Goal: Transaction & Acquisition: Purchase product/service

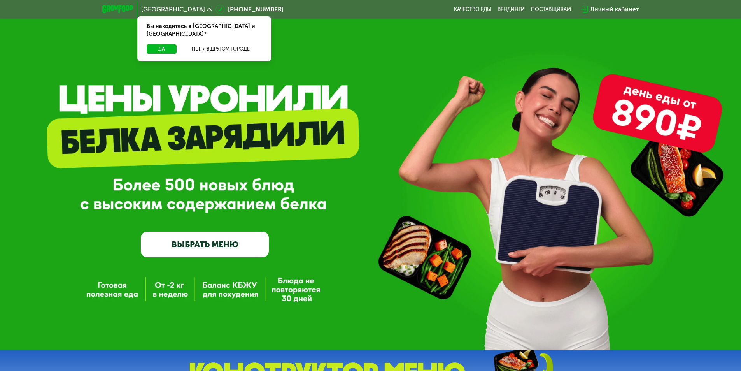
click at [189, 251] on link "ВЫБРАТЬ МЕНЮ" at bounding box center [205, 244] width 128 height 26
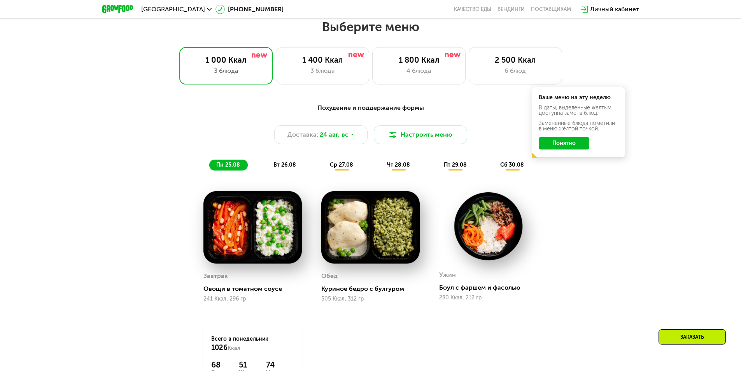
scroll to position [420, 0]
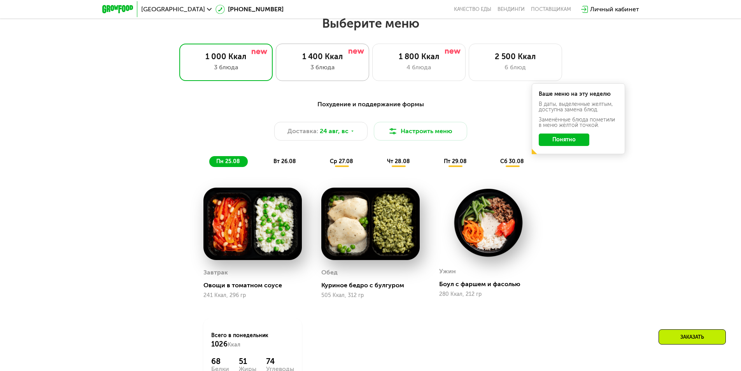
click at [312, 59] on div "1 400 Ккал" at bounding box center [322, 56] width 77 height 9
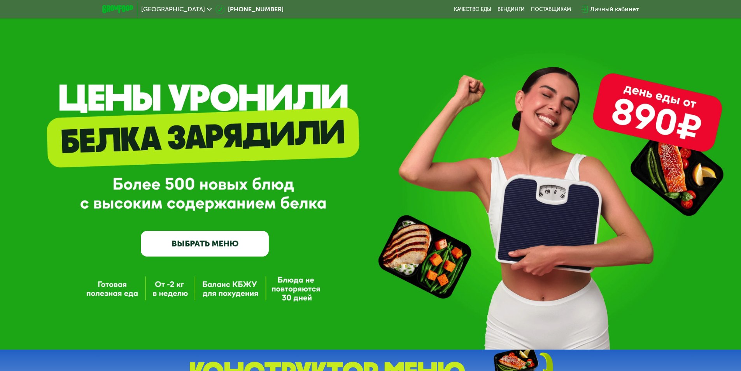
scroll to position [0, 0]
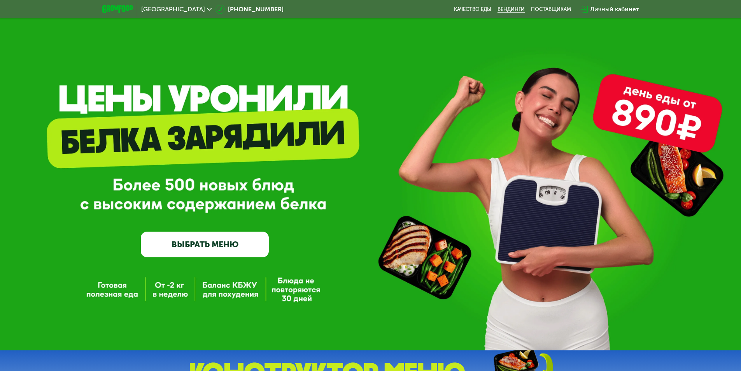
click at [500, 12] on link "Вендинги" at bounding box center [510, 9] width 27 height 6
click at [184, 229] on div "GrowFood — доставка правильного питания ВЫБРАТЬ МЕНЮ" at bounding box center [205, 187] width 128 height 139
click at [183, 254] on link "ВЫБРАТЬ МЕНЮ" at bounding box center [205, 244] width 128 height 26
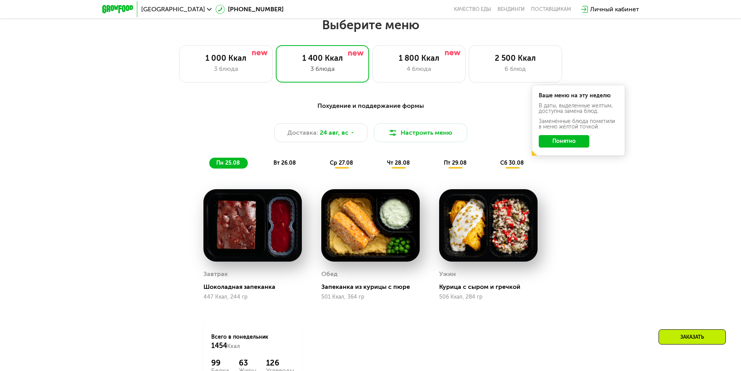
scroll to position [420, 0]
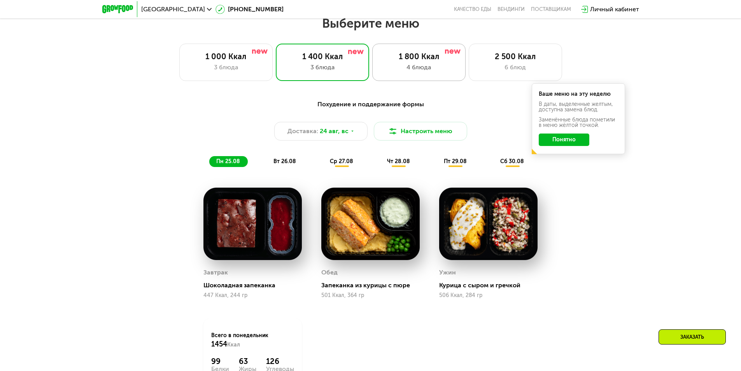
click at [403, 60] on div "1 800 Ккал" at bounding box center [418, 56] width 77 height 9
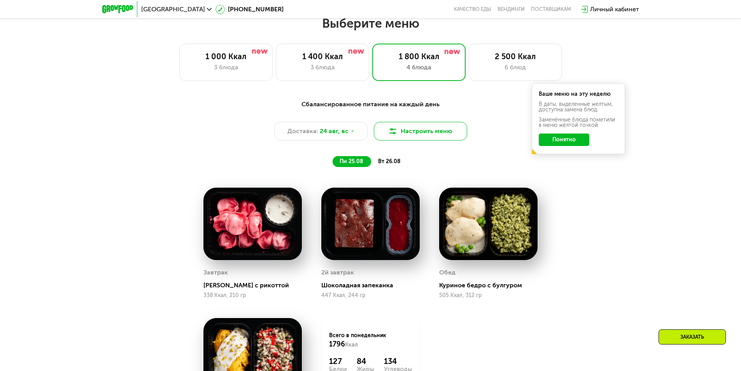
click at [409, 136] on button "Настроить меню" at bounding box center [420, 131] width 93 height 19
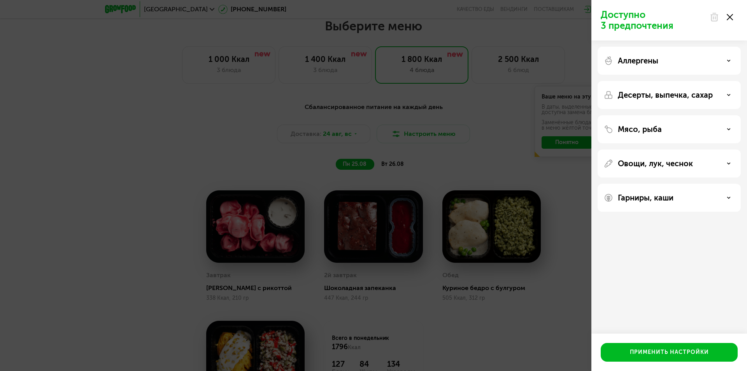
click at [644, 197] on p "Гарниры, каши" at bounding box center [645, 197] width 56 height 9
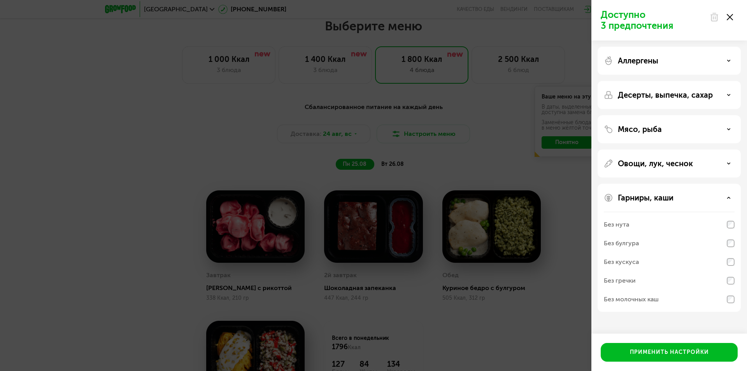
click at [733, 20] on div at bounding box center [721, 17] width 33 height 16
click at [729, 17] on use at bounding box center [729, 17] width 6 height 6
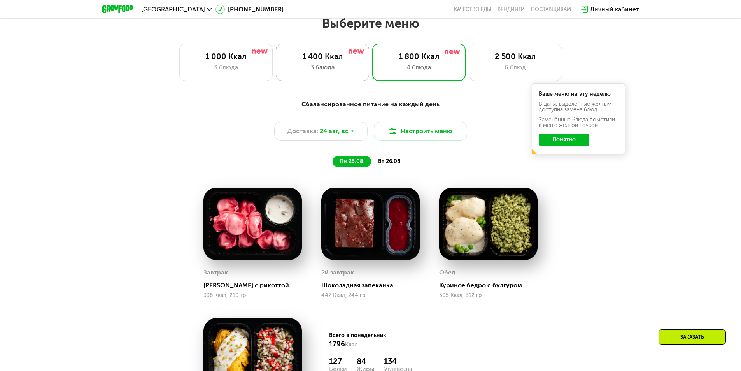
click at [372, 49] on div "1 400 Ккал 3 блюда" at bounding box center [418, 62] width 93 height 37
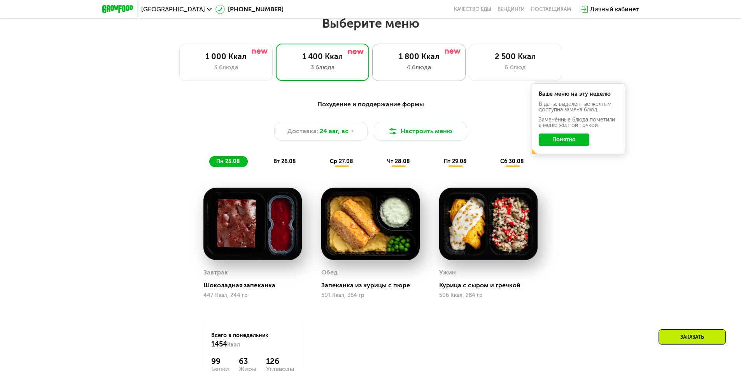
click at [436, 72] on div "4 блюда" at bounding box center [418, 67] width 77 height 9
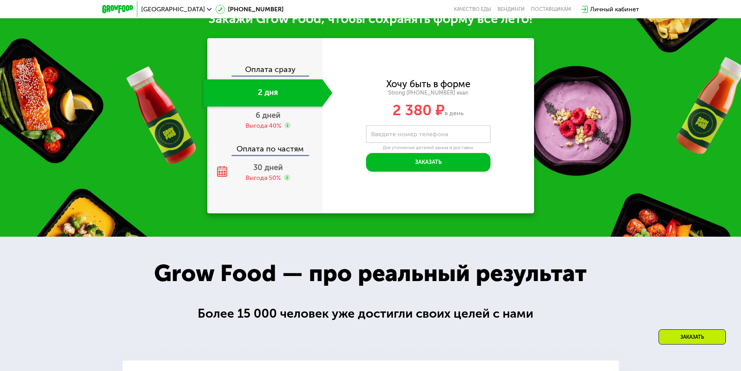
scroll to position [925, 0]
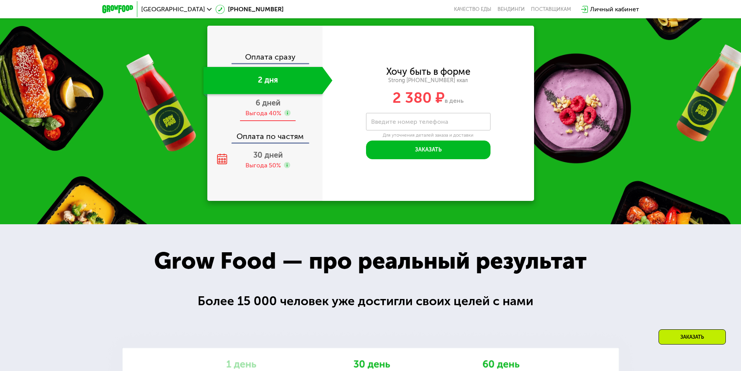
click at [273, 115] on div "Выгода 40%" at bounding box center [263, 113] width 36 height 9
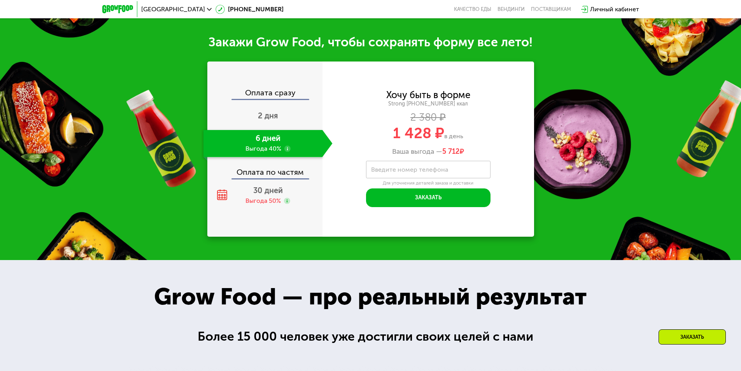
scroll to position [961, 0]
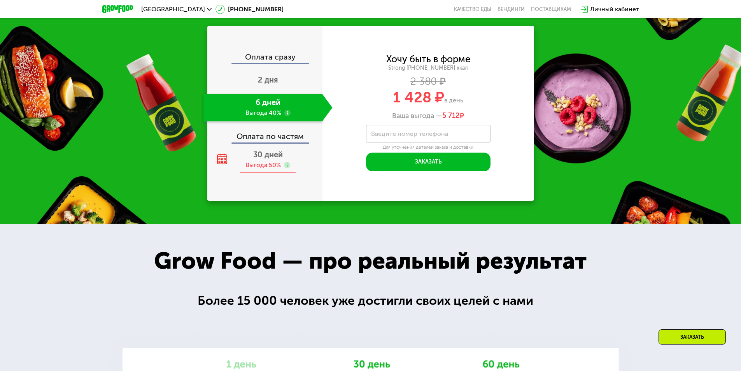
click at [252, 160] on div "30 дней Выгода 50%" at bounding box center [267, 159] width 129 height 27
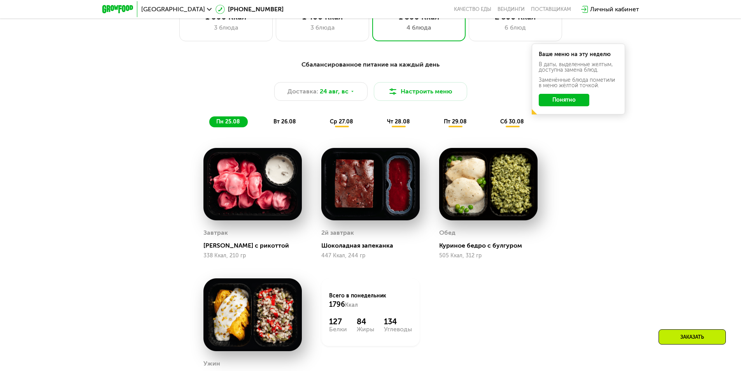
scroll to position [342, 0]
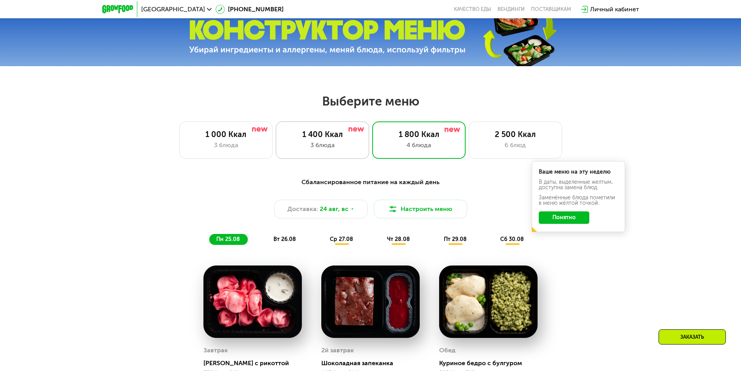
click at [372, 131] on div "1 400 Ккал 3 блюда" at bounding box center [418, 139] width 93 height 37
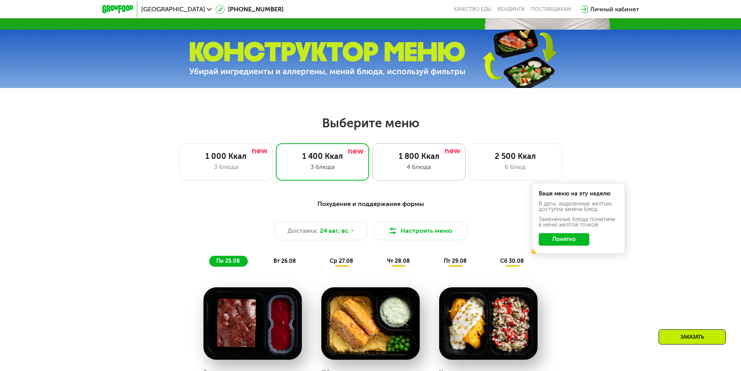
scroll to position [303, 0]
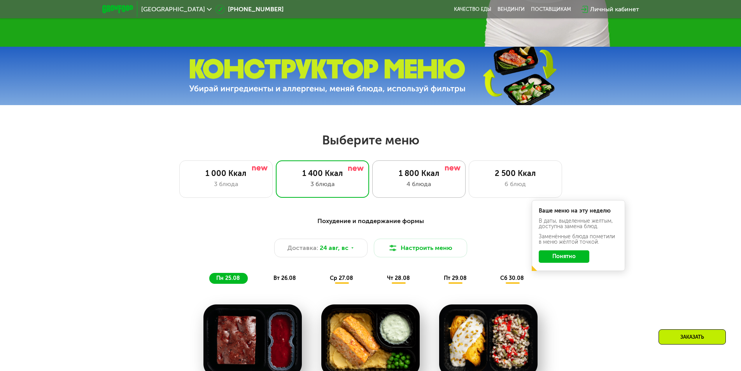
click at [422, 184] on div "4 блюда" at bounding box center [418, 183] width 77 height 9
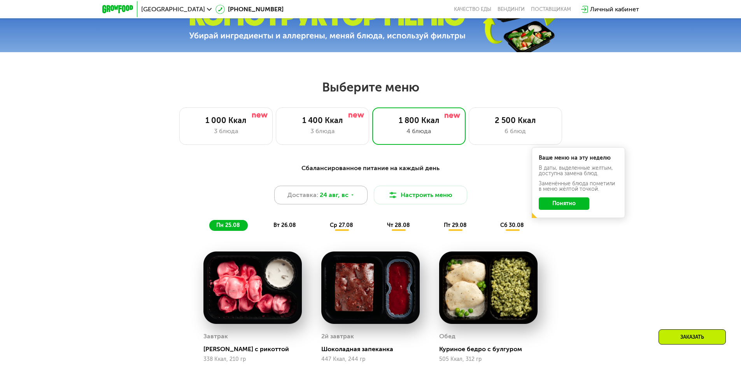
scroll to position [342, 0]
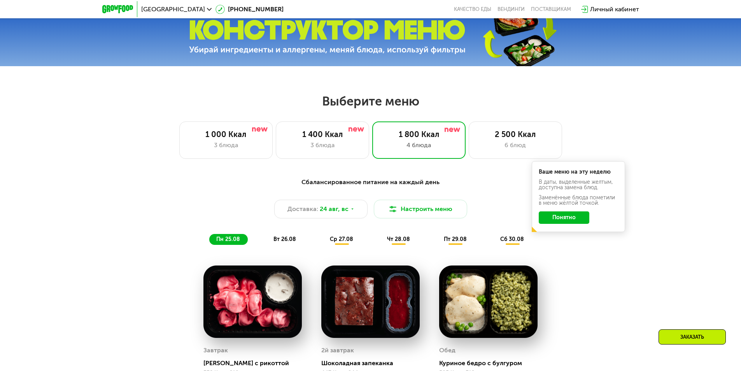
click at [380, 245] on div "ср 27.08" at bounding box center [399, 239] width 38 height 11
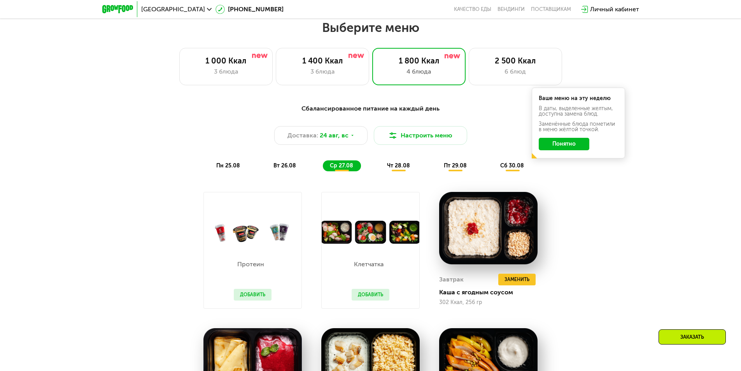
scroll to position [459, 0]
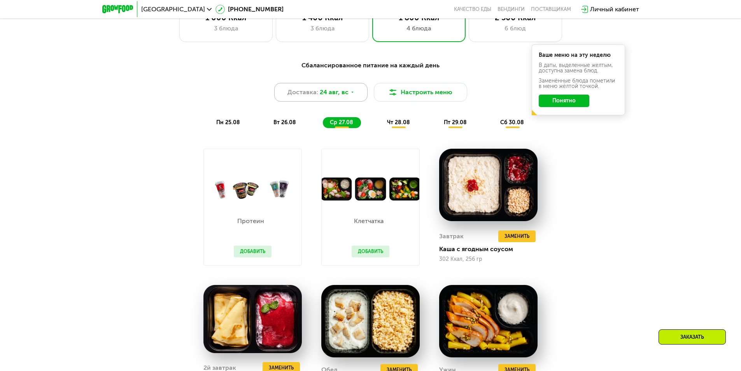
click at [327, 101] on div "Доставка: [DATE]" at bounding box center [320, 92] width 93 height 19
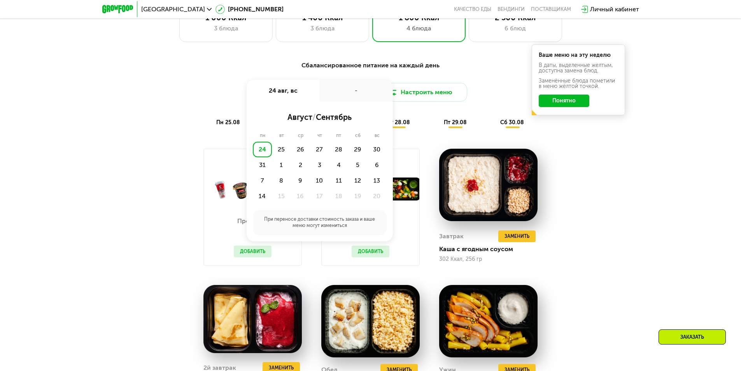
click at [156, 173] on div "Сбалансированное питание на каждый день Доставка: [DATE] авг, вс - август / сен…" at bounding box center [370, 285] width 479 height 459
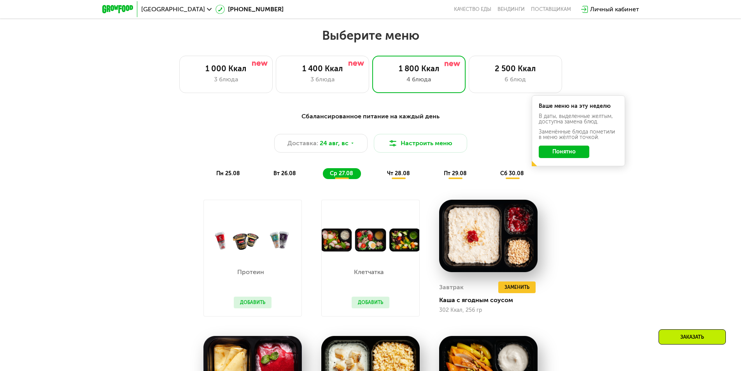
scroll to position [420, 0]
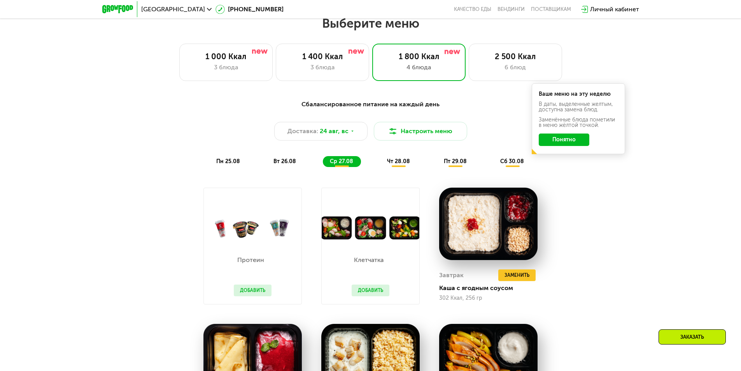
click at [399, 162] on span "чт 28.08" at bounding box center [398, 161] width 23 height 7
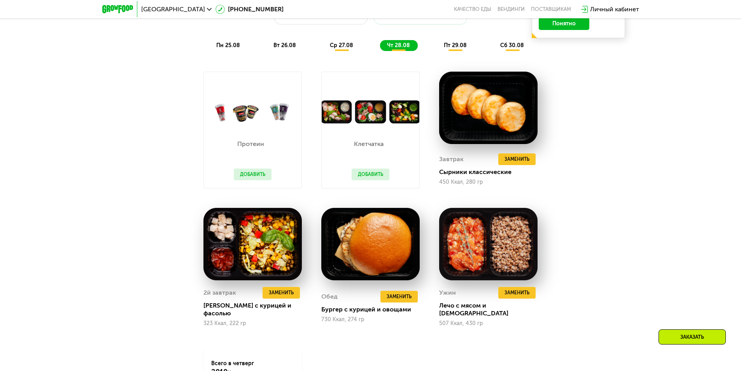
scroll to position [537, 0]
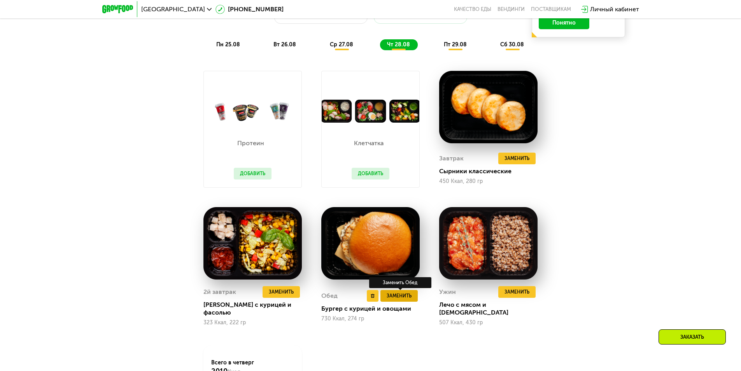
click at [395, 293] on span "Заменить" at bounding box center [399, 296] width 25 height 8
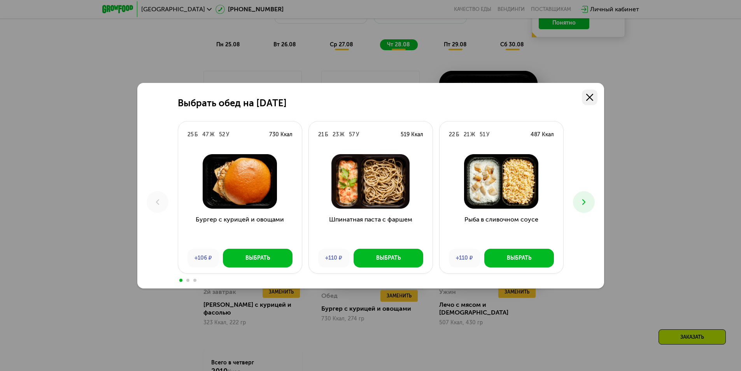
click at [587, 100] on icon at bounding box center [589, 97] width 7 height 7
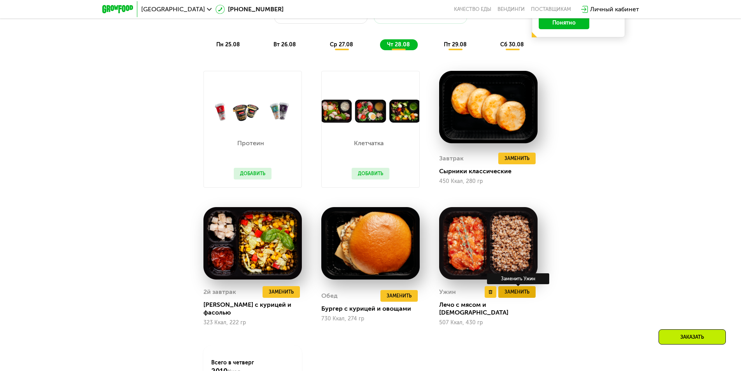
click at [528, 291] on span "Заменить" at bounding box center [516, 292] width 25 height 8
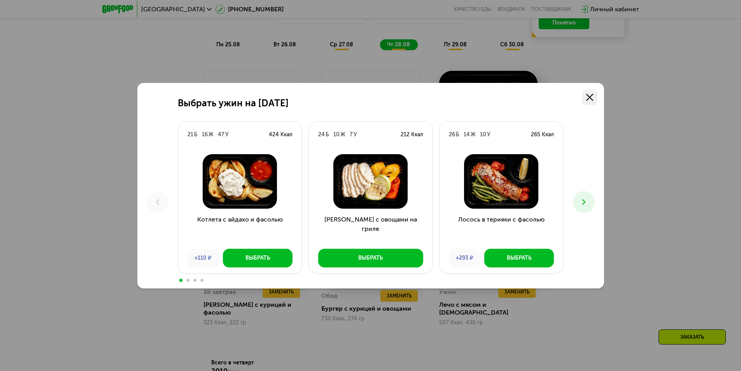
click at [591, 98] on icon at bounding box center [589, 97] width 7 height 7
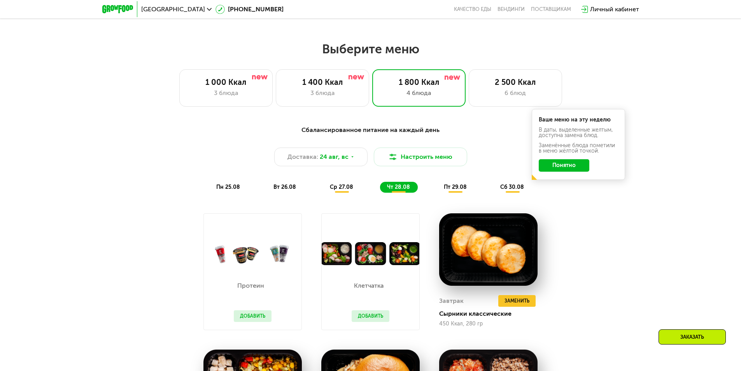
scroll to position [381, 0]
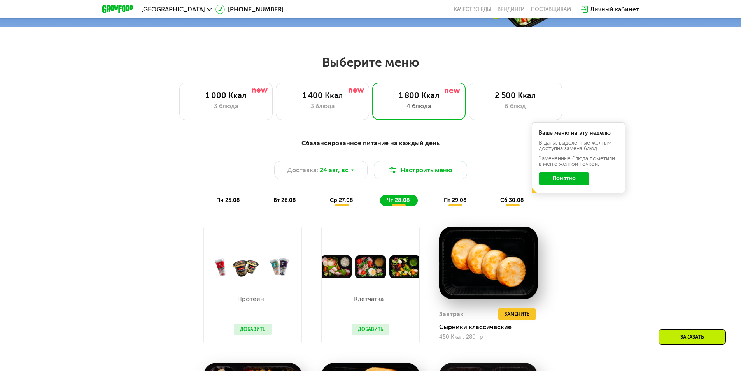
click at [236, 203] on span "пн 25.08" at bounding box center [228, 200] width 24 height 7
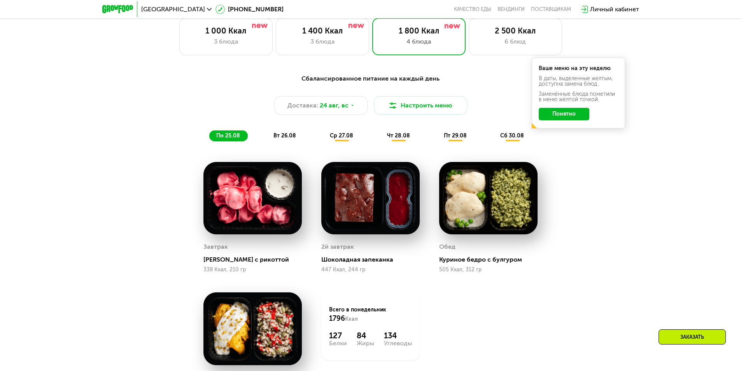
scroll to position [459, 0]
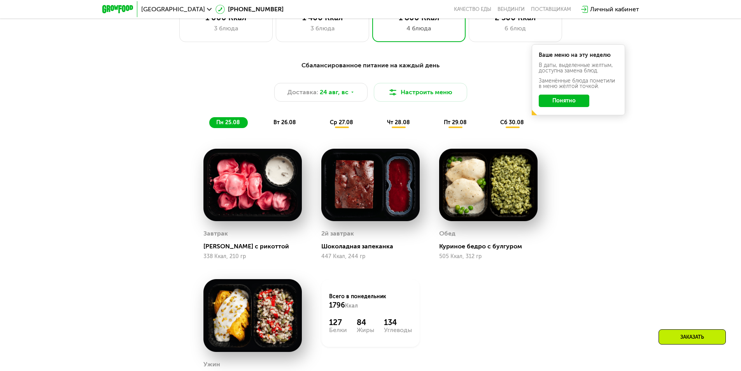
click at [291, 124] on span "вт 26.08" at bounding box center [284, 122] width 23 height 7
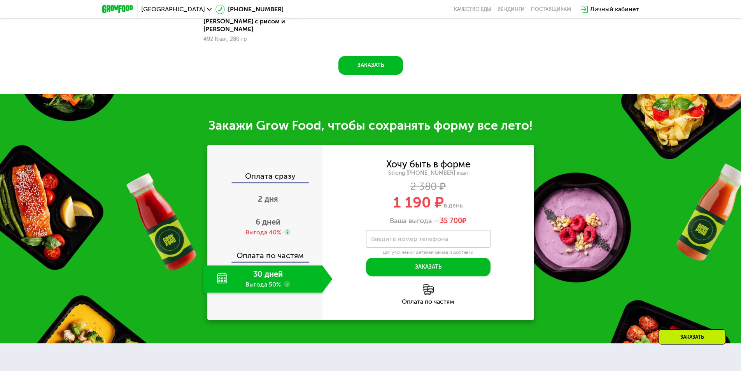
scroll to position [848, 0]
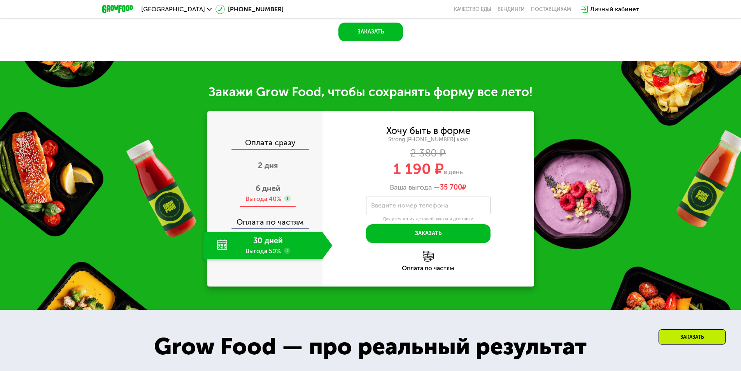
click at [275, 194] on div "Выгода 40%" at bounding box center [263, 198] width 36 height 9
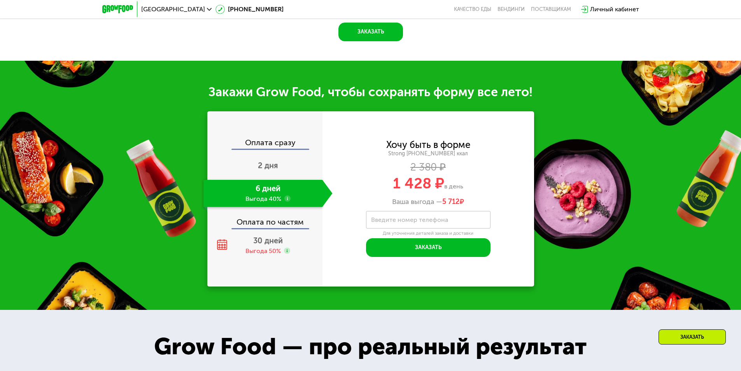
click at [357, 100] on div "Закажи Grow Food, чтобы сохранять форму все лето! Оплата сразу 2 дня 6 дней Выг…" at bounding box center [370, 185] width 741 height 249
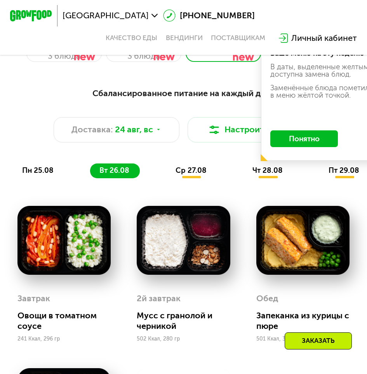
scroll to position [272, 0]
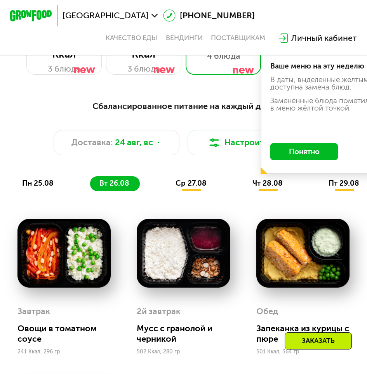
click at [298, 158] on button "Понятно" at bounding box center [305, 151] width 68 height 17
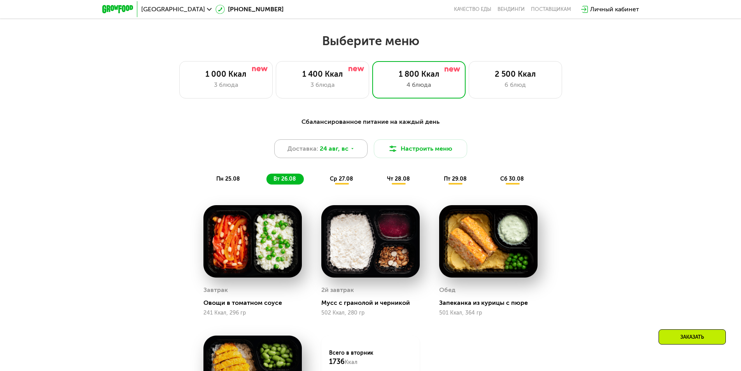
scroll to position [389, 0]
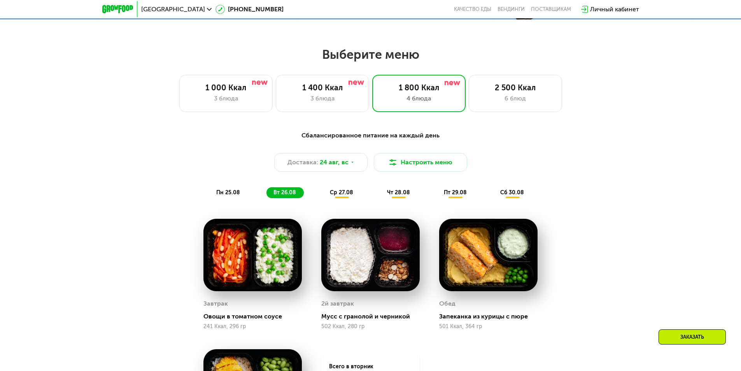
click at [345, 202] on div "Сбалансированное питание на каждый день Доставка: [DATE] Настроить меню пн 25.0…" at bounding box center [371, 164] width 470 height 77
click at [266, 190] on div "пн 25.08" at bounding box center [284, 192] width 37 height 11
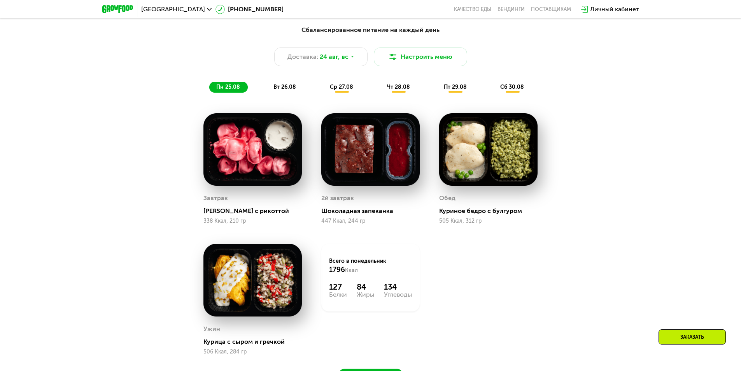
scroll to position [505, 0]
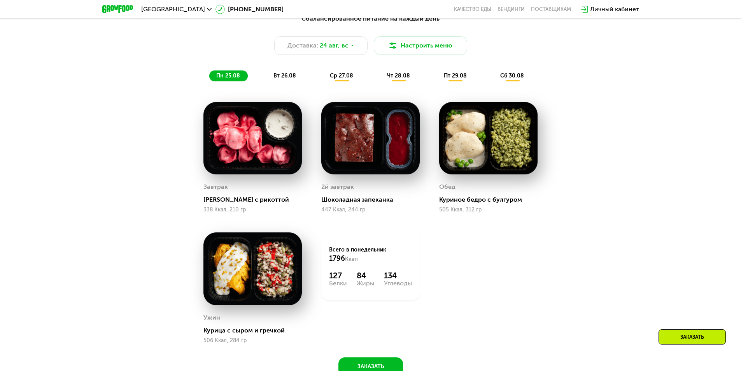
click at [284, 78] on span "вт 26.08" at bounding box center [284, 75] width 23 height 7
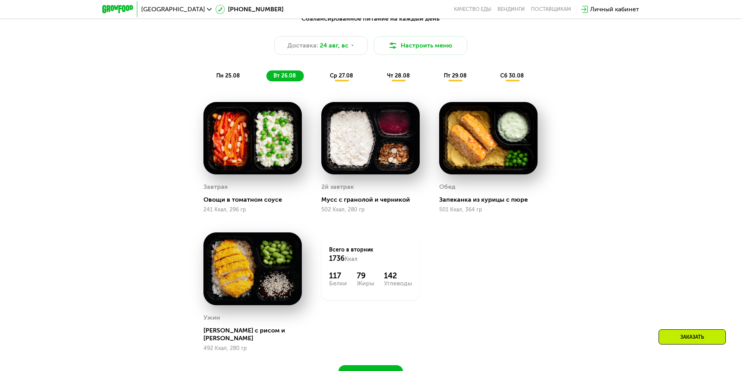
click at [336, 77] on span "ср 27.08" at bounding box center [341, 75] width 23 height 7
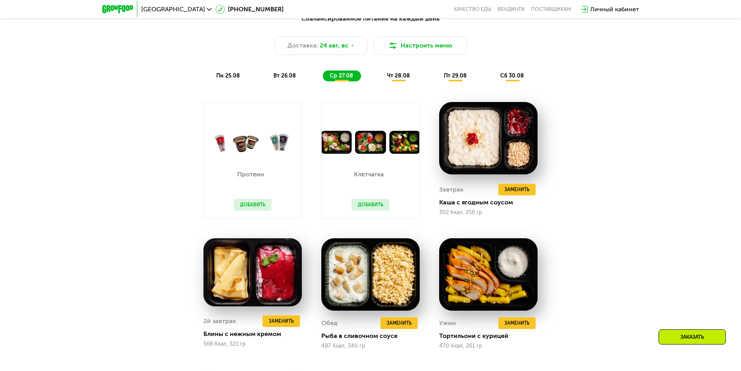
click at [372, 207] on button "Добавить" at bounding box center [371, 205] width 38 height 12
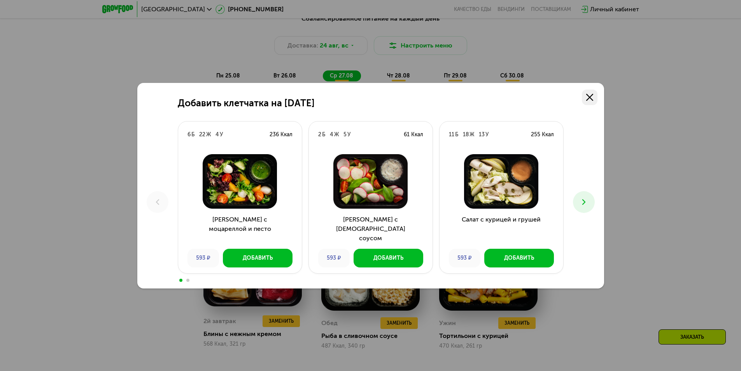
click at [592, 101] on link at bounding box center [590, 97] width 16 height 16
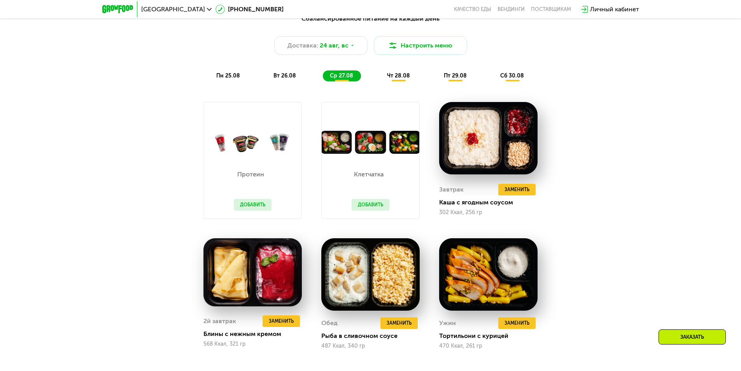
click at [254, 204] on button "Добавить" at bounding box center [253, 205] width 38 height 12
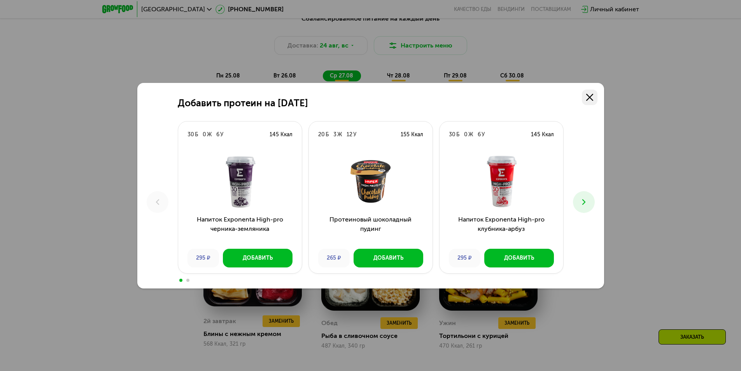
click at [589, 100] on icon at bounding box center [589, 97] width 7 height 7
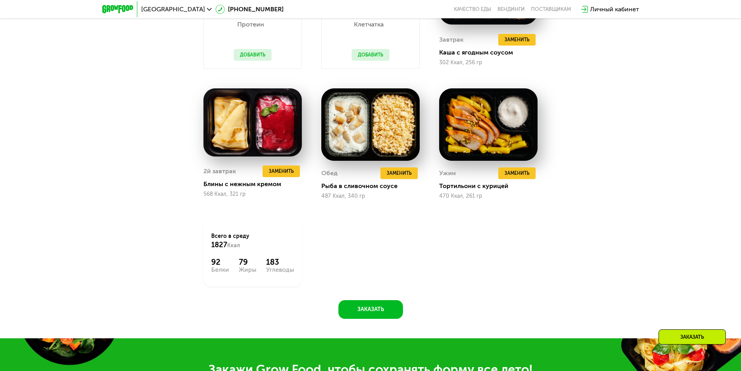
scroll to position [544, 0]
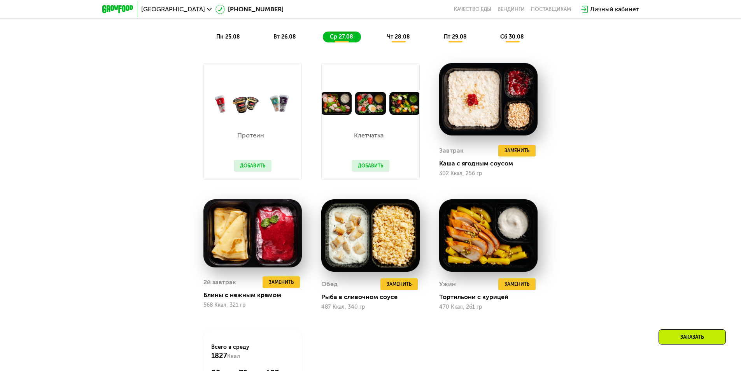
click at [399, 37] on span "чт 28.08" at bounding box center [398, 36] width 23 height 7
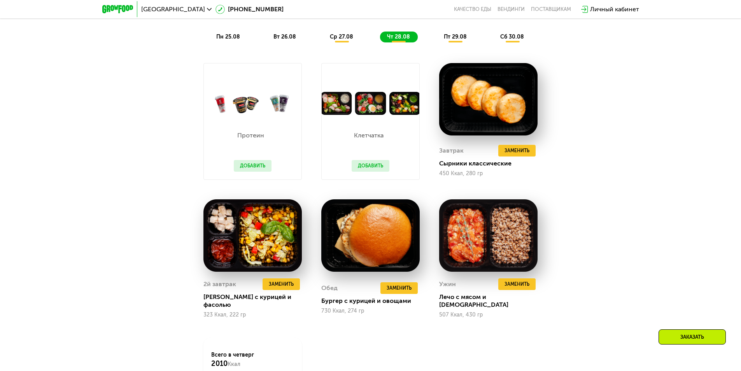
click at [375, 171] on button "Добавить" at bounding box center [371, 166] width 38 height 12
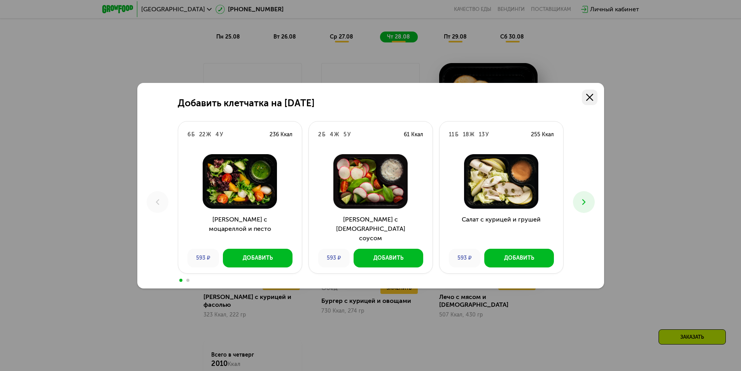
click at [586, 97] on icon at bounding box center [589, 97] width 7 height 7
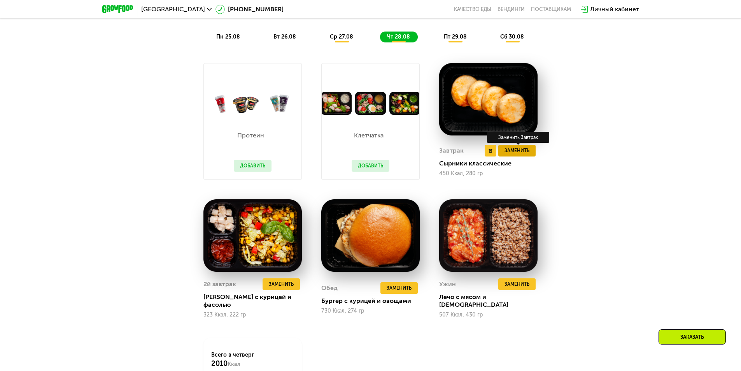
click at [515, 151] on span "Заменить" at bounding box center [516, 151] width 25 height 8
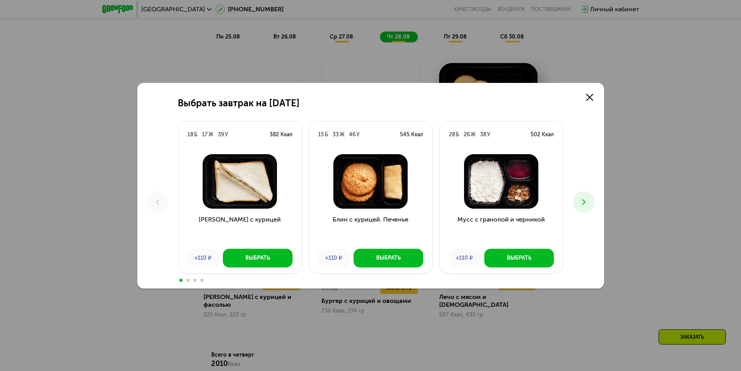
click at [598, 93] on div "Выбрать завтрак на [DATE] Б 17 Ж 39 У 382 [PERSON_NAME] с курицей +110 ₽ Выбрат…" at bounding box center [370, 185] width 467 height 205
click at [593, 97] on link at bounding box center [590, 97] width 16 height 16
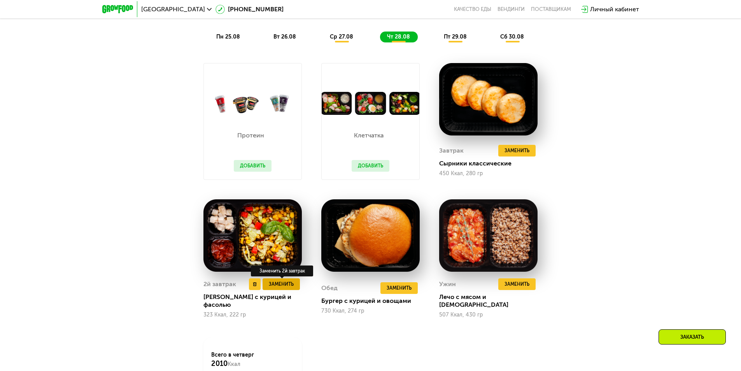
click at [283, 283] on span "Заменить" at bounding box center [281, 284] width 25 height 8
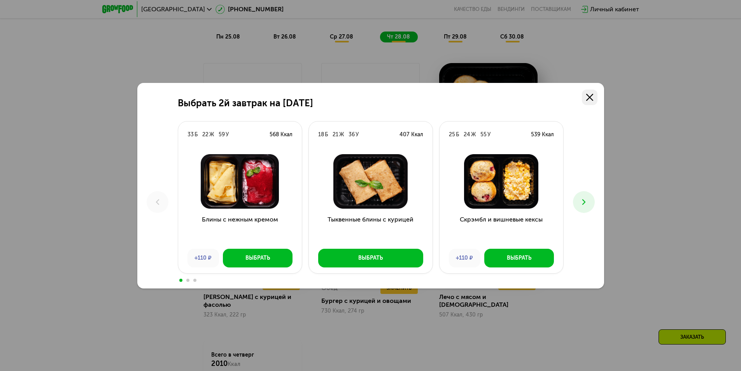
click at [588, 98] on use at bounding box center [589, 97] width 7 height 7
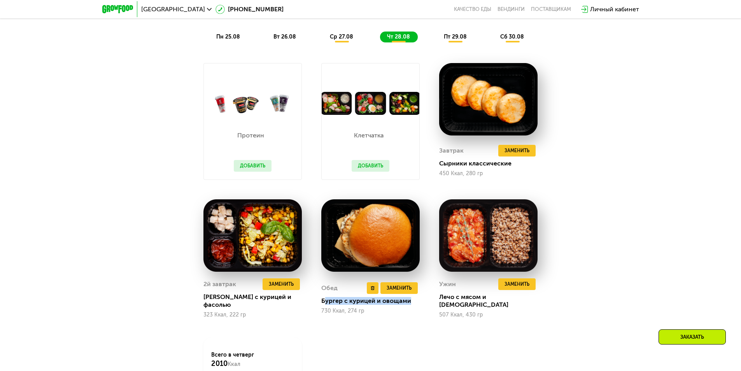
drag, startPoint x: 324, startPoint y: 297, endPoint x: 421, endPoint y: 301, distance: 97.3
click at [421, 301] on div "Бургер с курицей и овощами" at bounding box center [373, 301] width 105 height 8
click at [402, 287] on span "Заменить" at bounding box center [399, 288] width 25 height 8
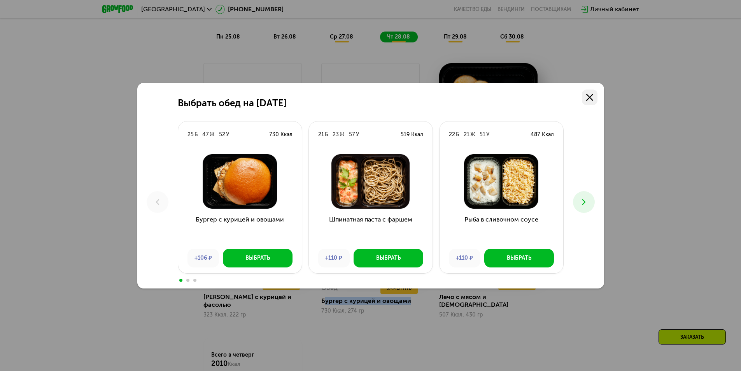
click at [589, 97] on use at bounding box center [589, 97] width 7 height 7
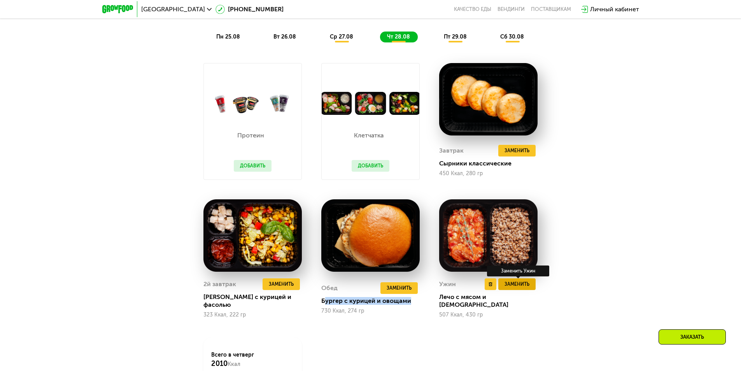
click at [518, 290] on button "Заменить" at bounding box center [516, 284] width 37 height 12
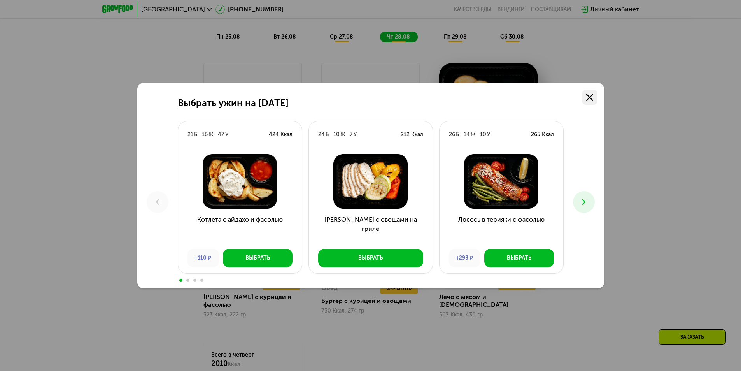
drag, startPoint x: 598, startPoint y: 86, endPoint x: 587, endPoint y: 98, distance: 16.2
click at [596, 88] on div "Выбрать ужин на [DATE] Б 16 Ж 47 У 424 Ккал Котлета с айдахо и фасолью +110 ₽ В…" at bounding box center [370, 185] width 467 height 205
click at [587, 99] on icon at bounding box center [589, 97] width 7 height 7
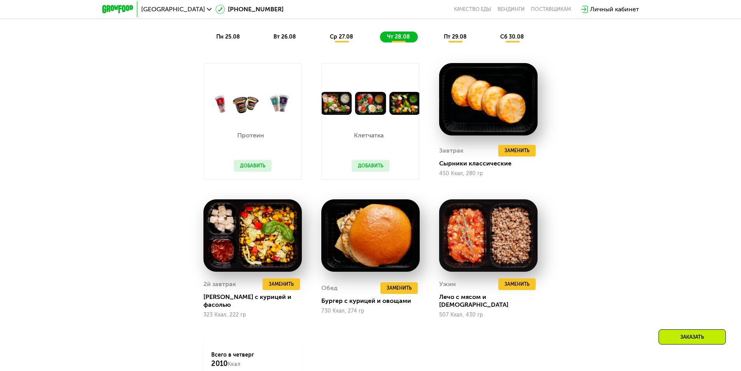
click at [493, 42] on div "пт 29.08" at bounding box center [512, 36] width 38 height 11
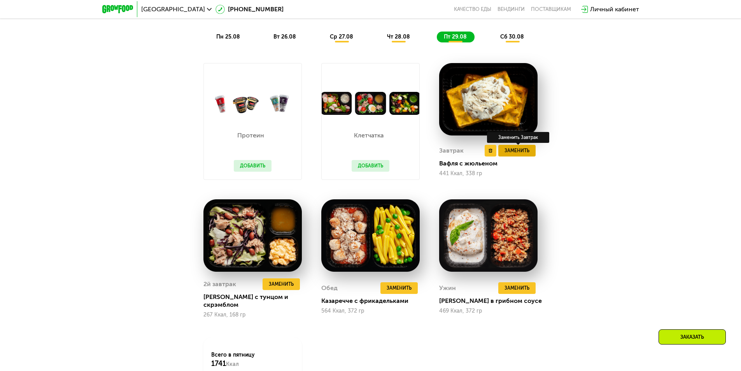
click at [509, 154] on span "Заменить" at bounding box center [516, 151] width 25 height 8
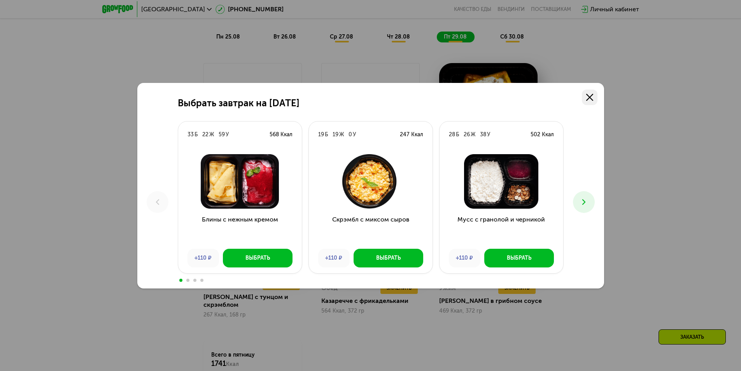
click at [595, 96] on link at bounding box center [590, 97] width 16 height 16
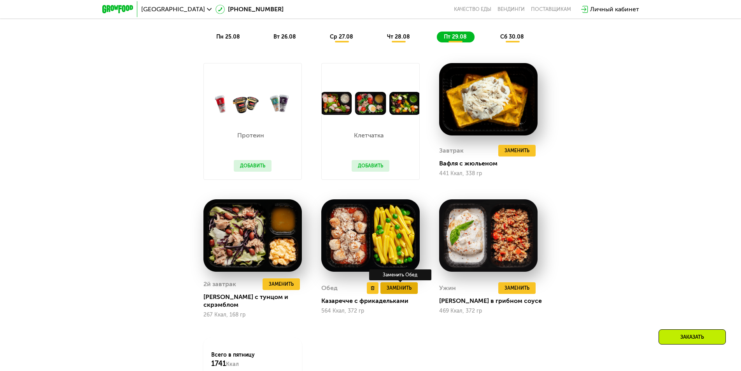
click at [398, 291] on button "Заменить" at bounding box center [398, 288] width 37 height 12
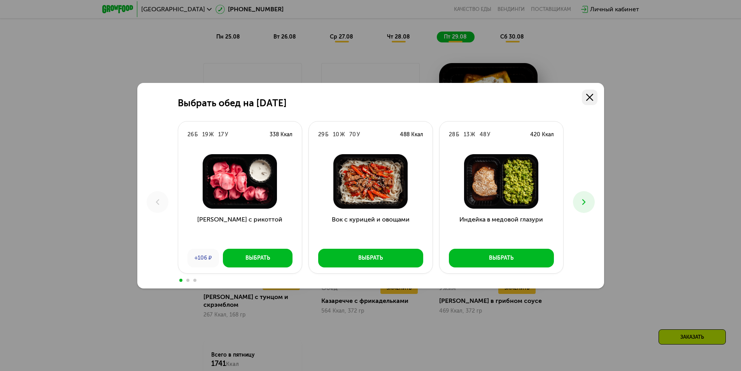
click at [586, 101] on link at bounding box center [590, 97] width 16 height 16
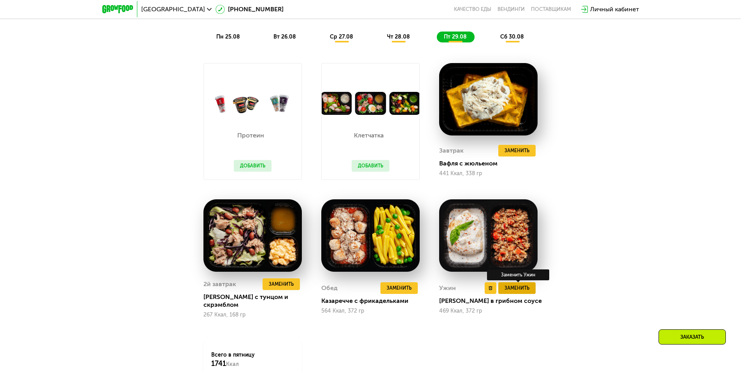
click at [514, 287] on span "Заменить" at bounding box center [516, 288] width 25 height 8
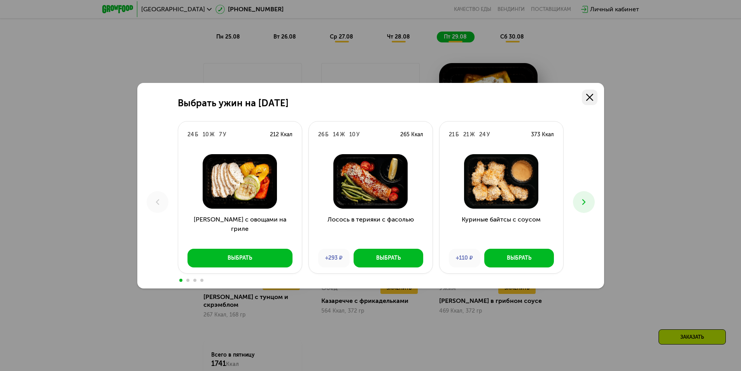
click at [592, 98] on icon at bounding box center [589, 97] width 7 height 7
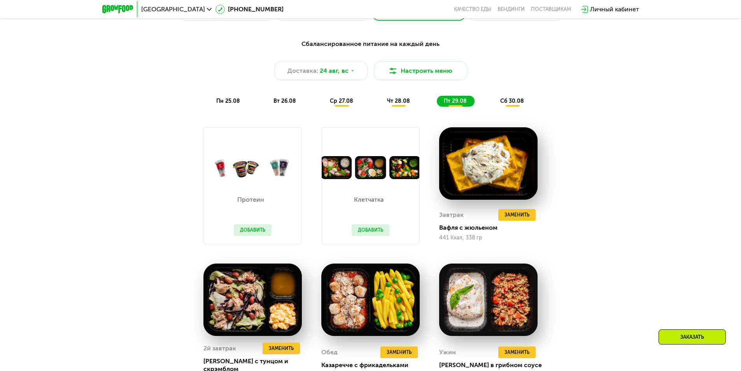
scroll to position [467, 0]
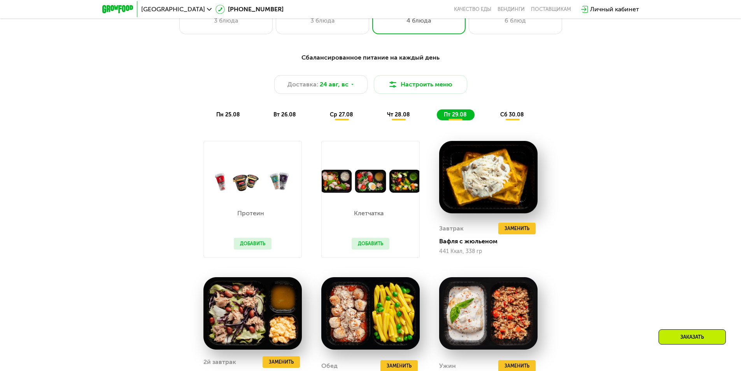
click at [510, 116] on span "сб 30.08" at bounding box center [512, 114] width 24 height 7
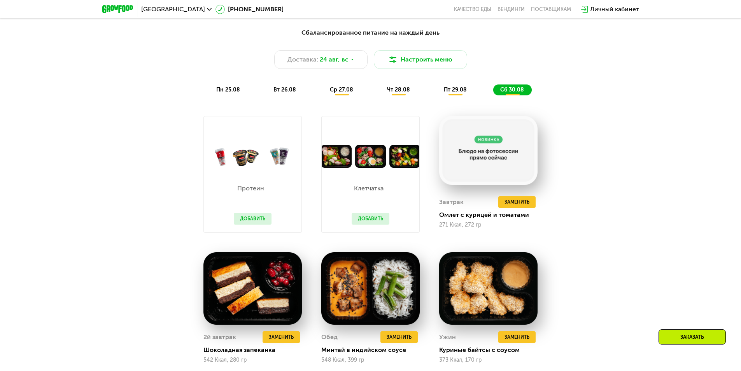
scroll to position [505, 0]
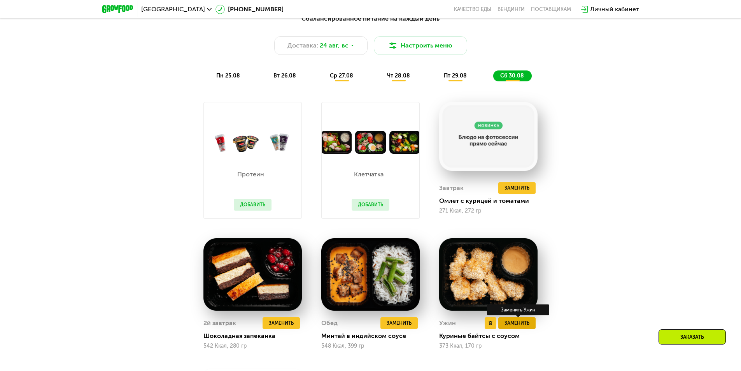
click at [512, 329] on button "Заменить" at bounding box center [516, 323] width 37 height 12
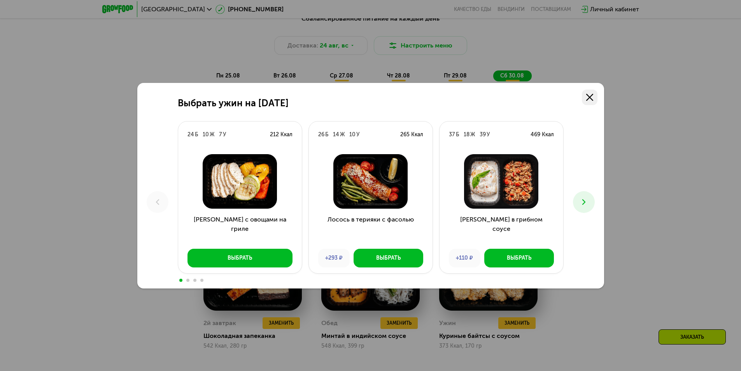
click at [584, 102] on link at bounding box center [590, 97] width 16 height 16
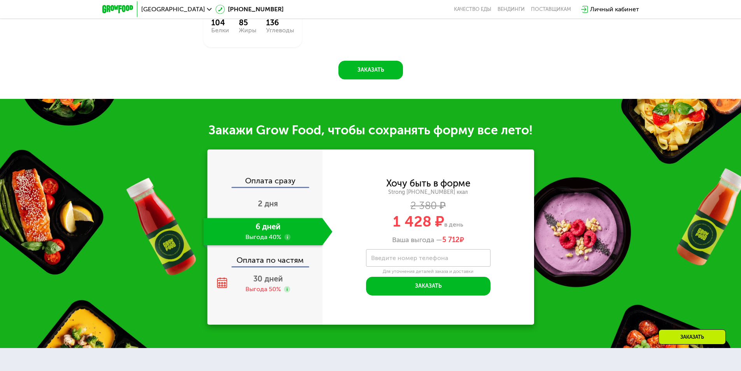
scroll to position [933, 0]
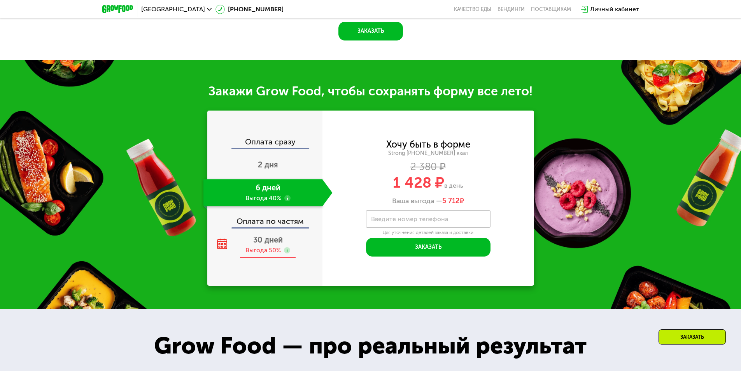
click at [259, 244] on span "30 дней" at bounding box center [268, 239] width 30 height 9
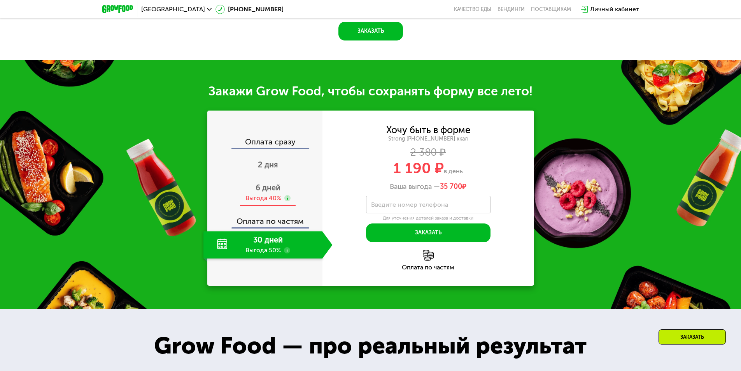
click at [255, 188] on span "6 дней" at bounding box center [267, 187] width 25 height 9
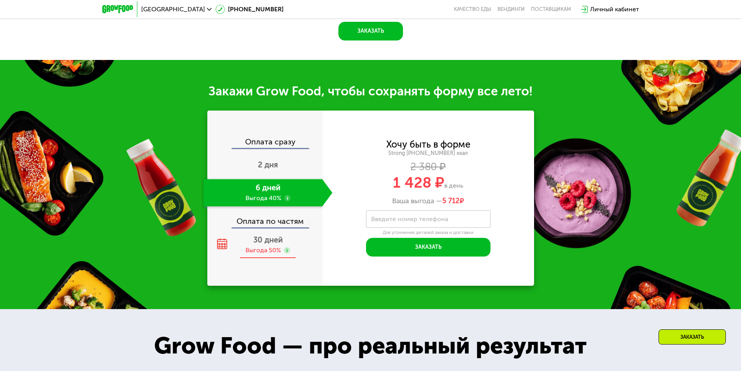
click at [262, 248] on div "Выгода 50%" at bounding box center [262, 250] width 35 height 9
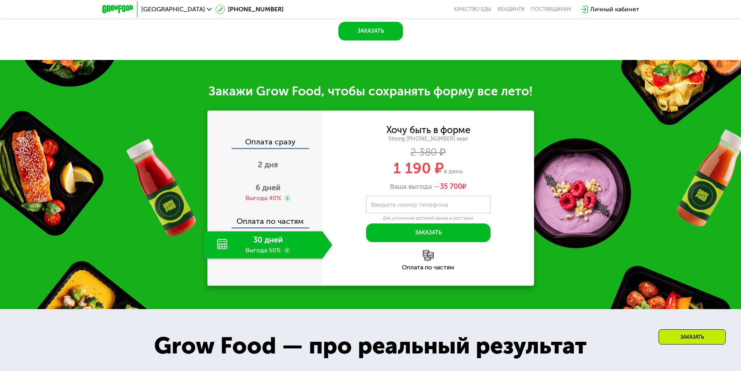
drag, startPoint x: 389, startPoint y: 174, endPoint x: 477, endPoint y: 171, distance: 87.6
click at [477, 171] on div "1 190 ₽ в день" at bounding box center [428, 168] width 212 height 15
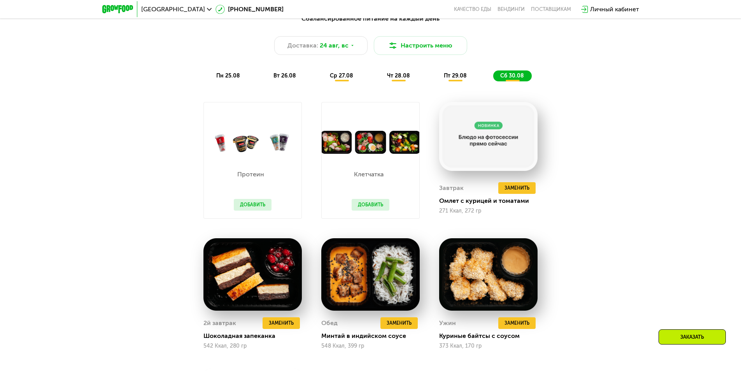
scroll to position [467, 0]
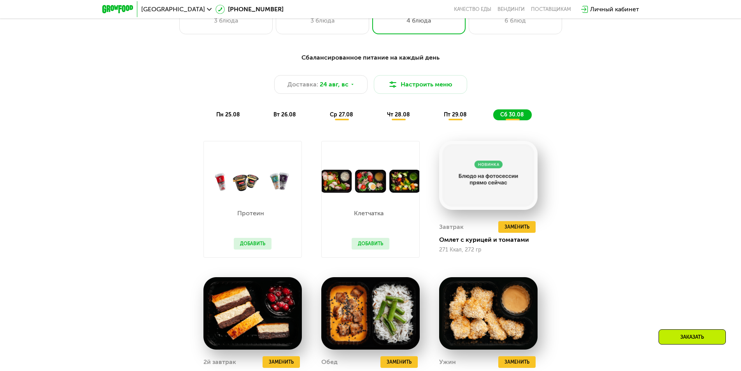
click at [335, 115] on span "ср 27.08" at bounding box center [341, 114] width 23 height 7
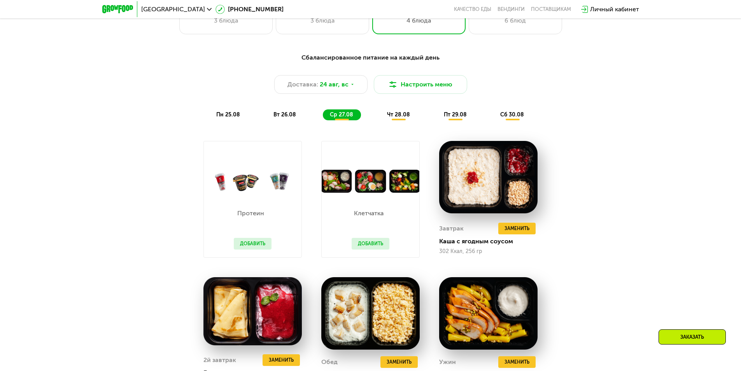
click at [397, 118] on span "чт 28.08" at bounding box center [398, 114] width 23 height 7
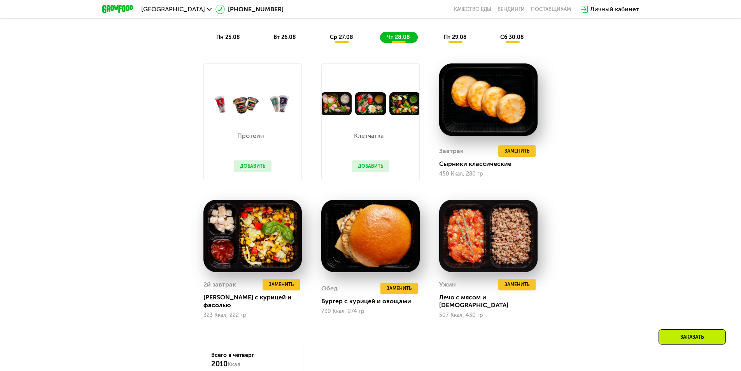
scroll to position [544, 0]
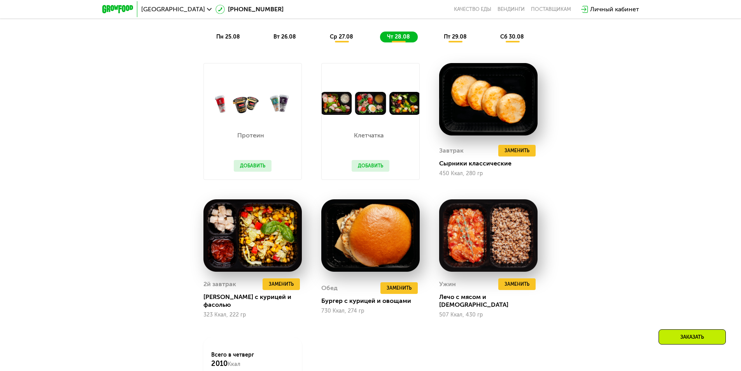
click at [606, 7] on div "Личный кабинет" at bounding box center [614, 9] width 49 height 9
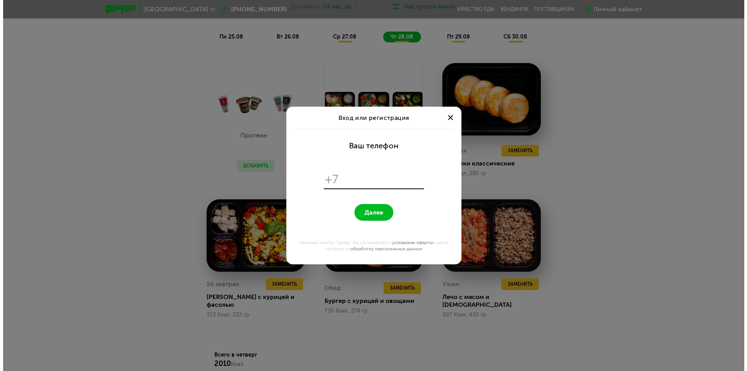
scroll to position [0, 0]
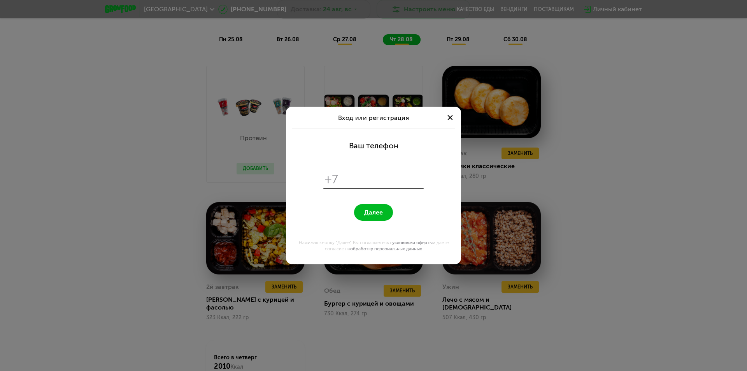
click at [355, 180] on input "tel" at bounding box center [382, 179] width 80 height 15
type input "**********"
click at [374, 207] on button "Далее" at bounding box center [373, 212] width 39 height 17
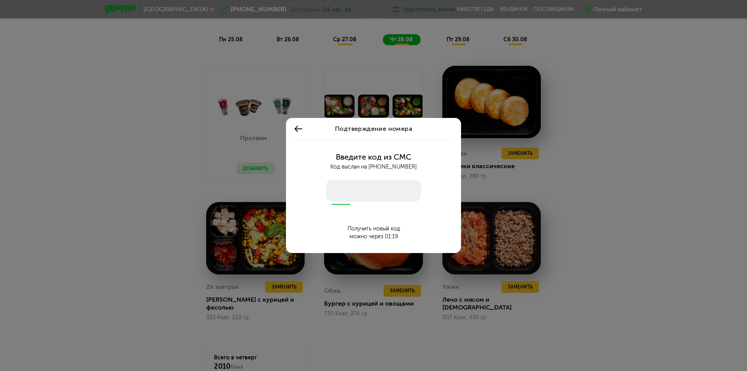
click at [354, 197] on input "number" at bounding box center [373, 191] width 95 height 22
type input "****"
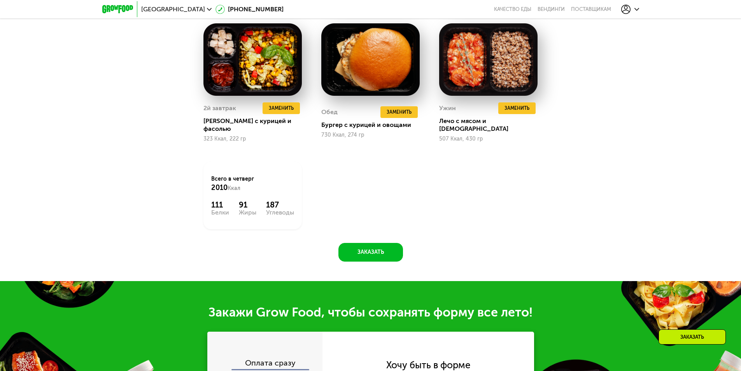
scroll to position [778, 0]
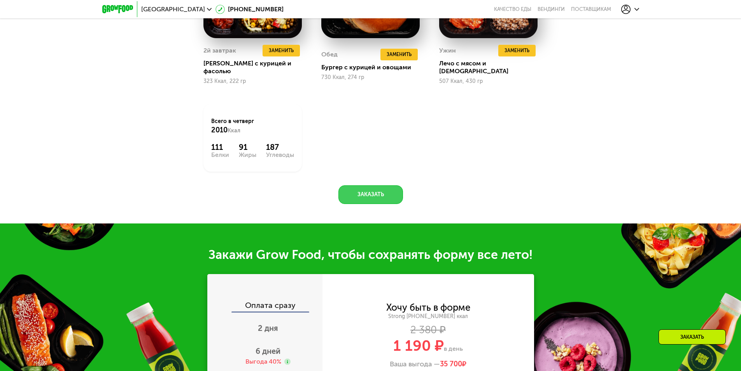
click at [360, 185] on button "Заказать" at bounding box center [370, 194] width 65 height 19
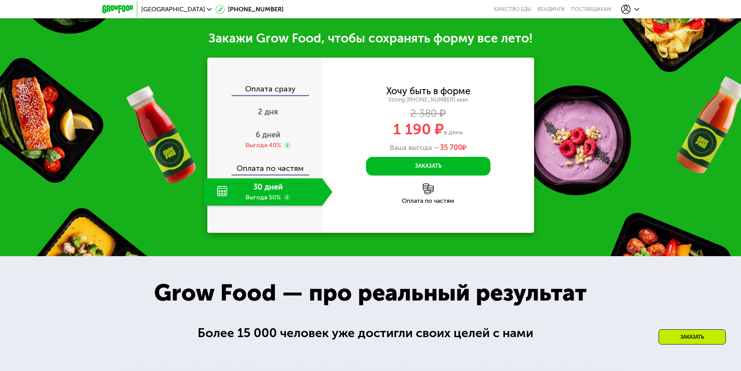
scroll to position [996, 0]
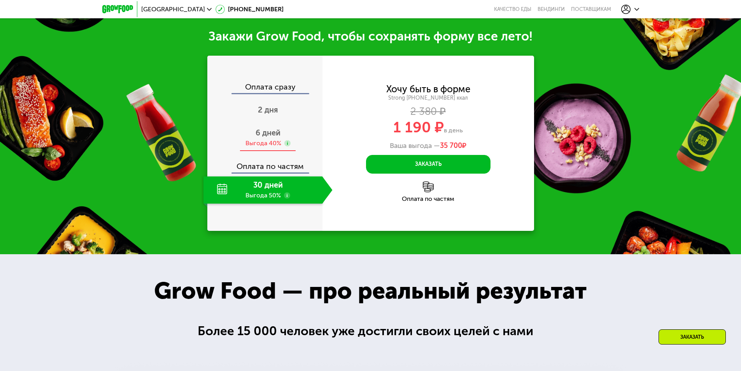
click at [266, 129] on span "6 дней" at bounding box center [267, 132] width 25 height 9
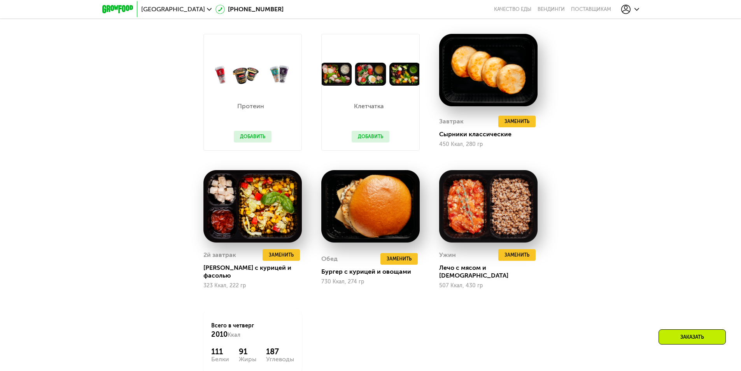
scroll to position [0, 0]
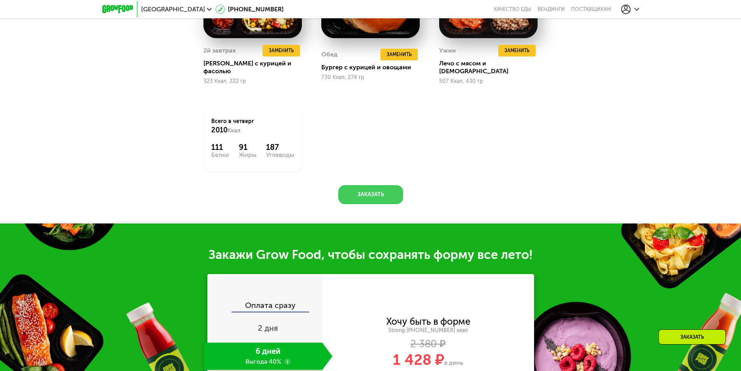
click at [373, 187] on button "Заказать" at bounding box center [370, 194] width 65 height 19
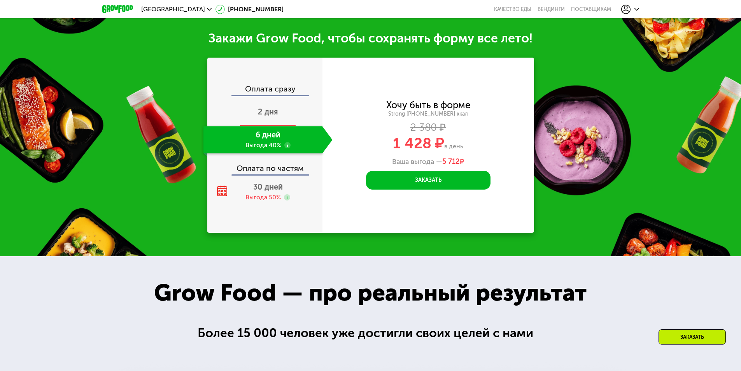
scroll to position [996, 0]
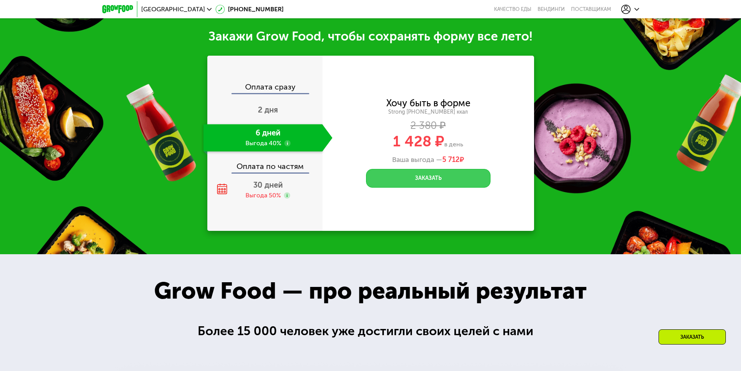
click at [420, 170] on button "Заказать" at bounding box center [428, 178] width 124 height 19
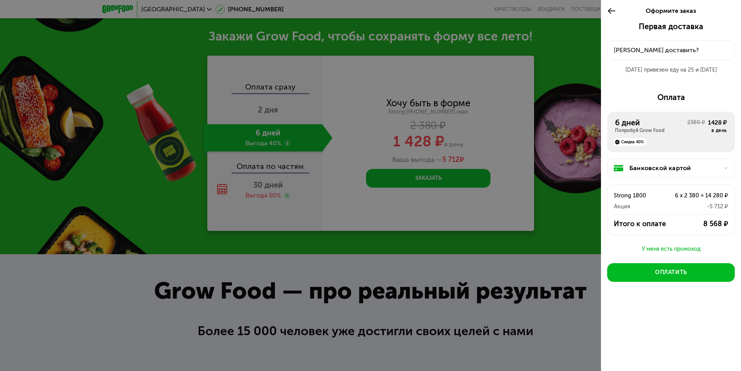
click at [708, 169] on div "Банковской картой" at bounding box center [673, 167] width 89 height 9
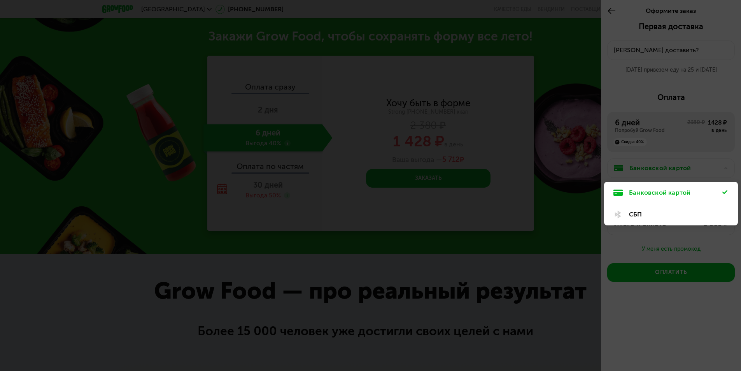
click at [640, 193] on div "Банковской картой" at bounding box center [675, 192] width 93 height 9
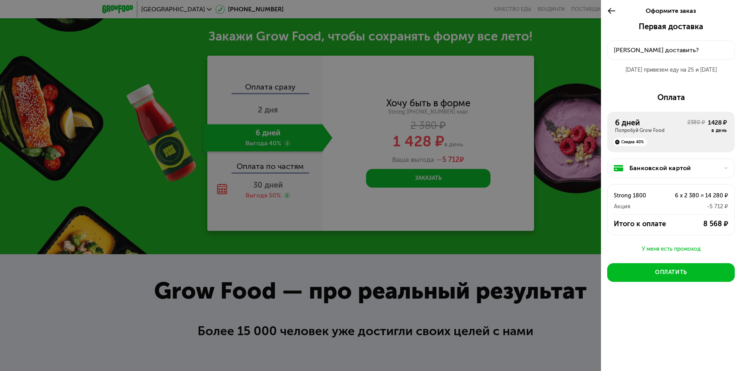
click at [669, 51] on div "[PERSON_NAME] доставить?" at bounding box center [671, 49] width 114 height 9
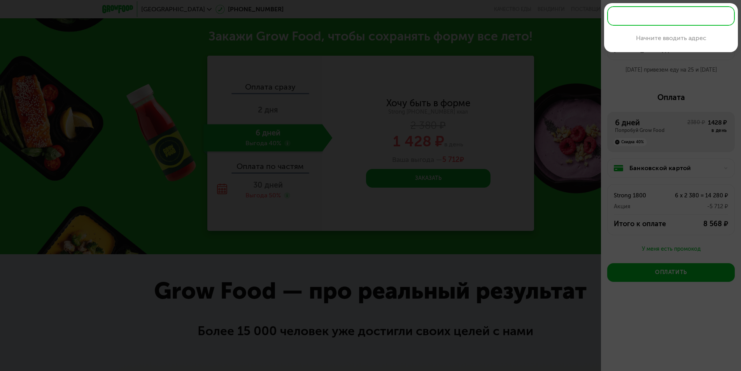
type input "*"
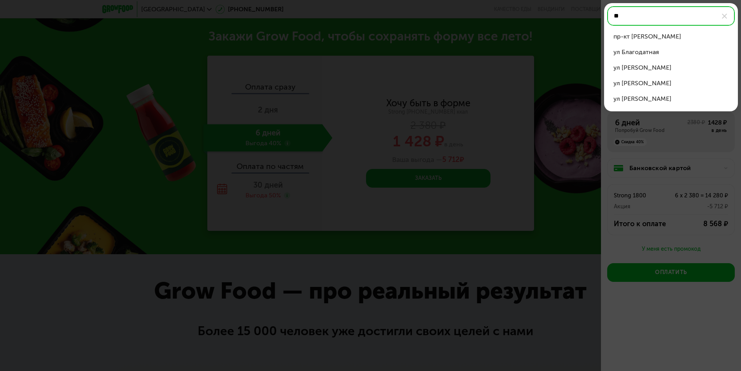
click at [661, 52] on div "ул Благодатная" at bounding box center [670, 51] width 115 height 9
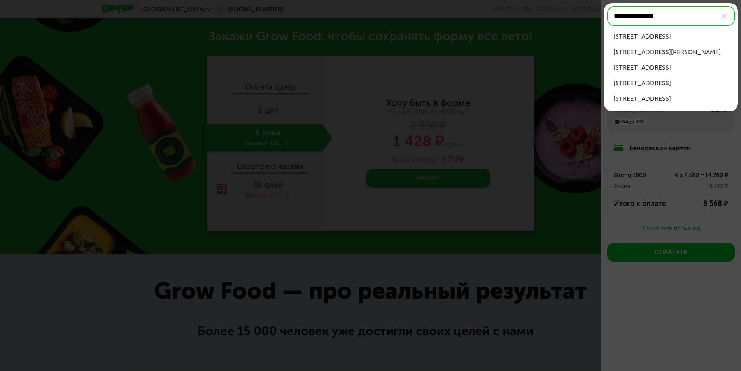
click at [668, 37] on div "[STREET_ADDRESS]" at bounding box center [670, 36] width 115 height 9
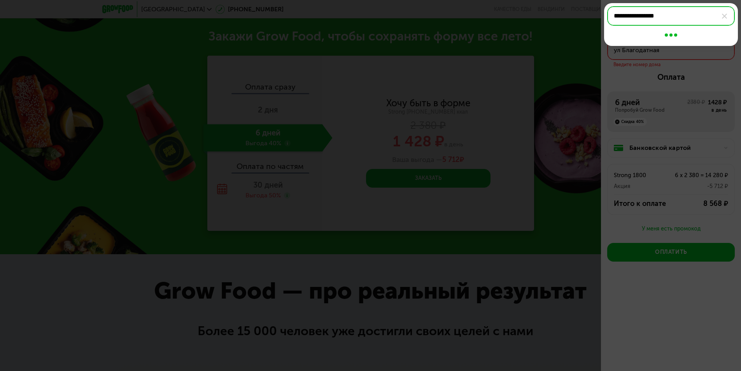
type input "**********"
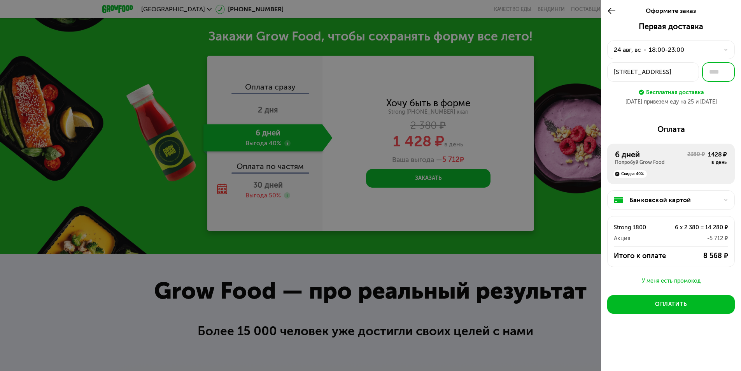
click at [718, 73] on input "text" at bounding box center [718, 71] width 33 height 19
type input "**"
click at [621, 126] on div "Оплата" at bounding box center [671, 128] width 128 height 9
click at [666, 333] on div "Первая доставка [DATE] • 18:00-23:00 [STREET_ADDRESS] ** Бесплатная доставка [D…" at bounding box center [671, 190] width 140 height 337
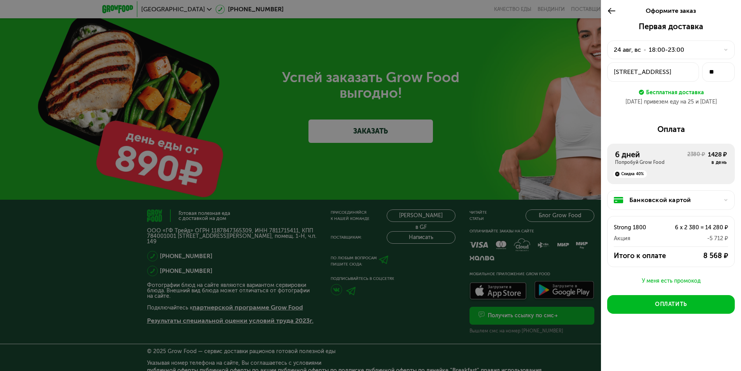
scroll to position [2567, 0]
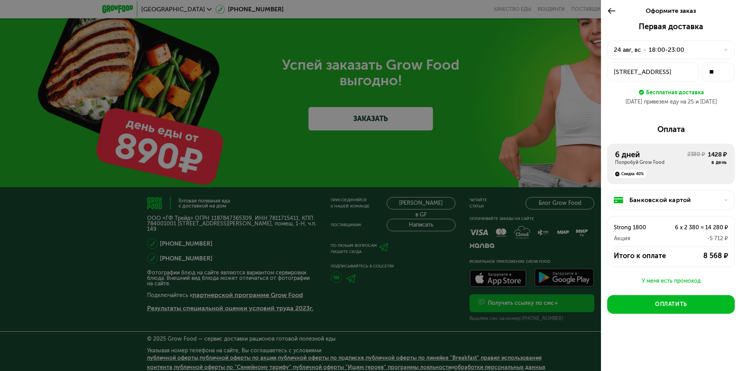
click at [412, 86] on div at bounding box center [370, 185] width 741 height 371
click at [600, 12] on div at bounding box center [370, 185] width 741 height 371
click at [607, 8] on icon at bounding box center [611, 10] width 9 height 9
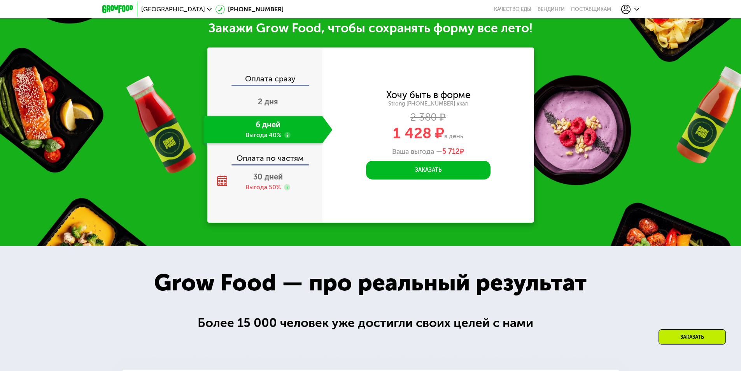
click at [629, 7] on use at bounding box center [625, 9] width 9 height 9
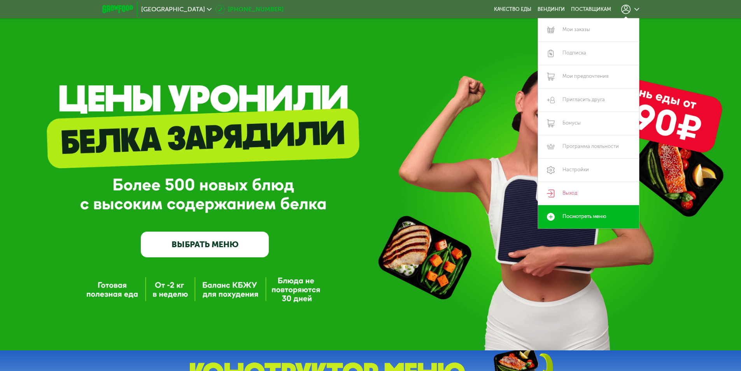
click at [226, 10] on link "[PHONE_NUMBER]" at bounding box center [249, 9] width 68 height 9
